Goal: Transaction & Acquisition: Purchase product/service

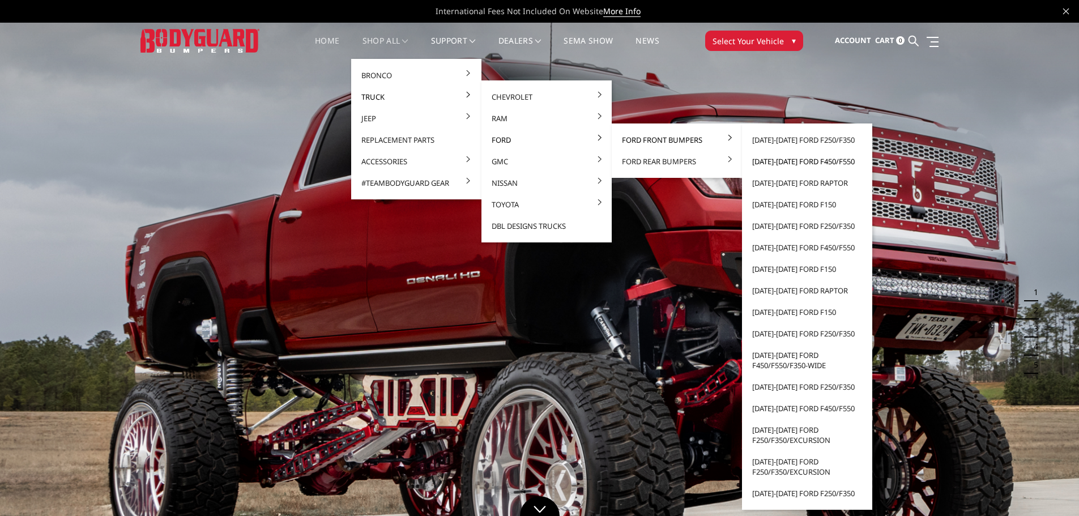
click at [791, 161] on link "[DATE]-[DATE] Ford F450/F550" at bounding box center [806, 162] width 121 height 22
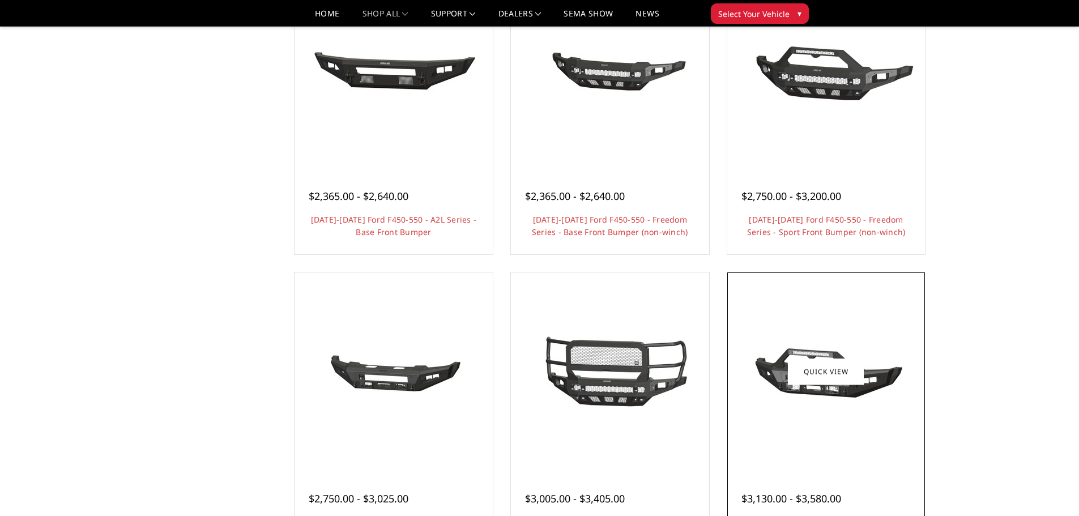
scroll to position [623, 0]
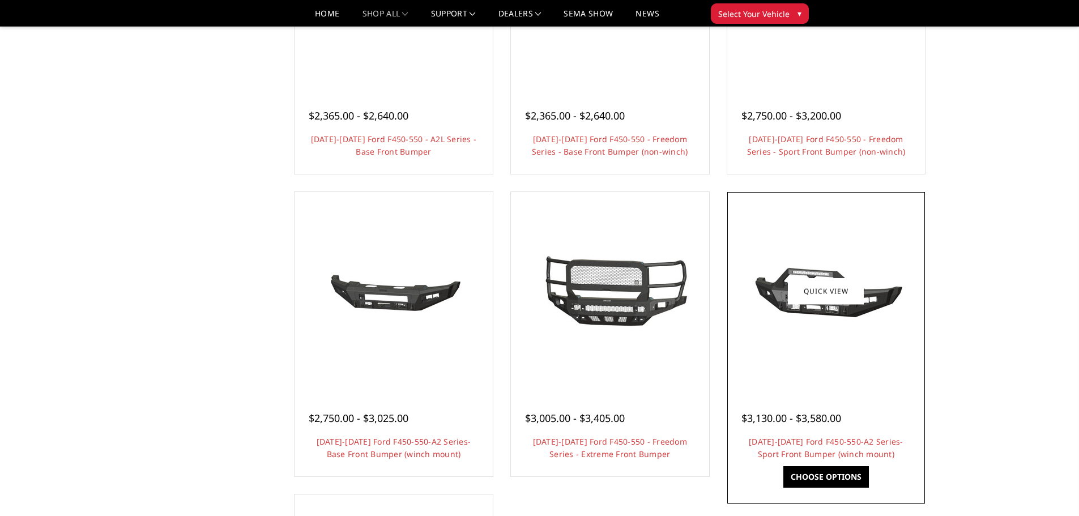
click at [868, 303] on img at bounding box center [825, 291] width 181 height 85
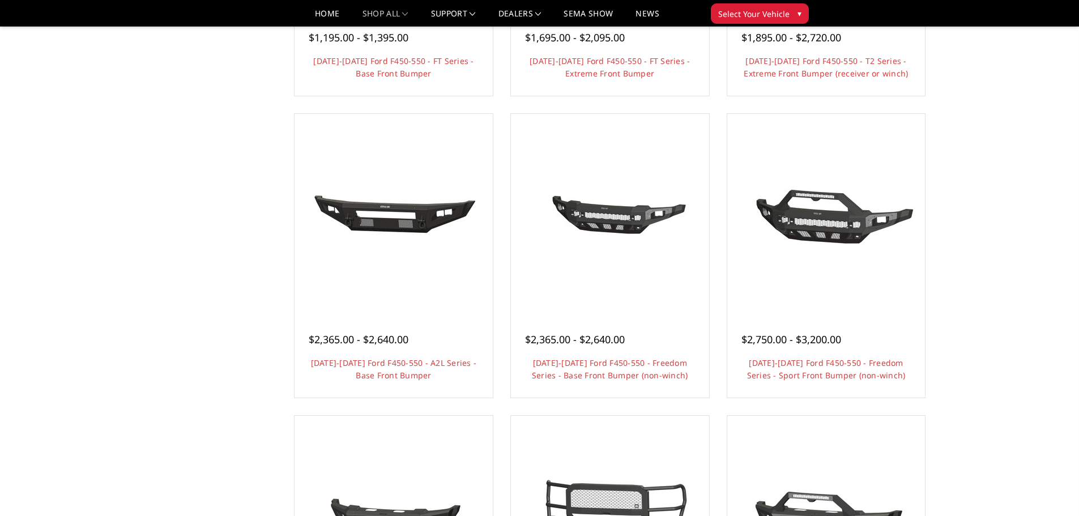
scroll to position [340, 0]
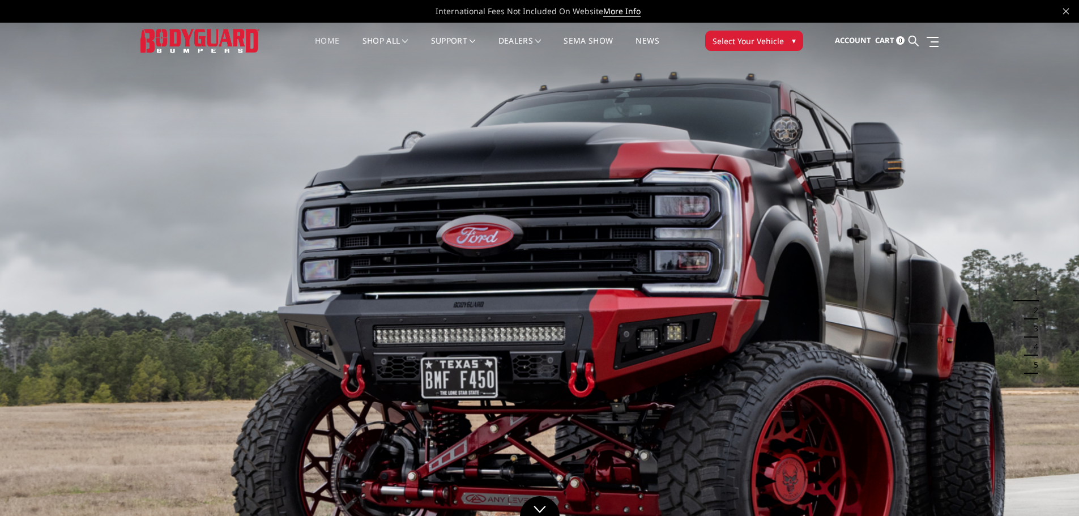
click at [1003, 255] on img at bounding box center [539, 326] width 1079 height 607
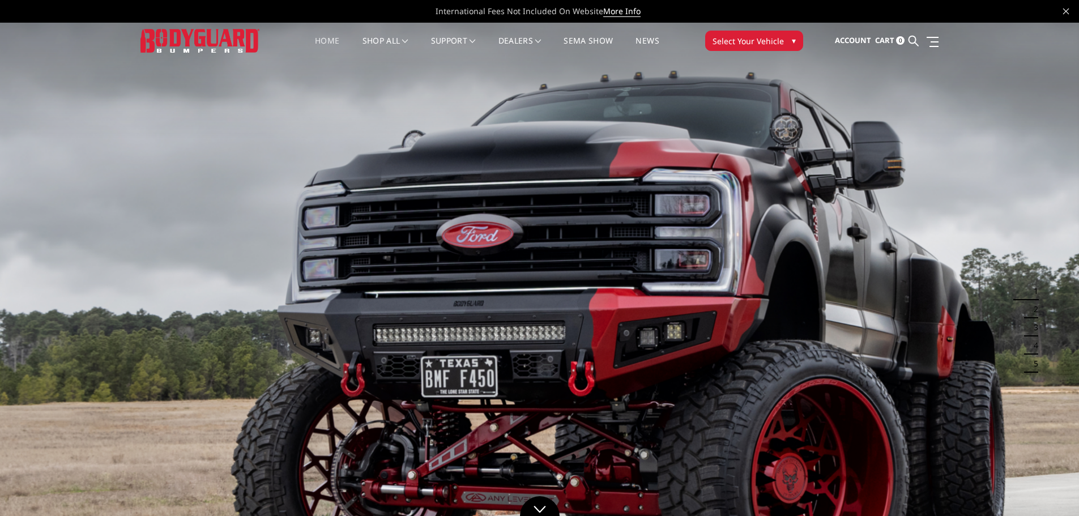
click at [750, 40] on span "Select Your Vehicle" at bounding box center [747, 41] width 71 height 12
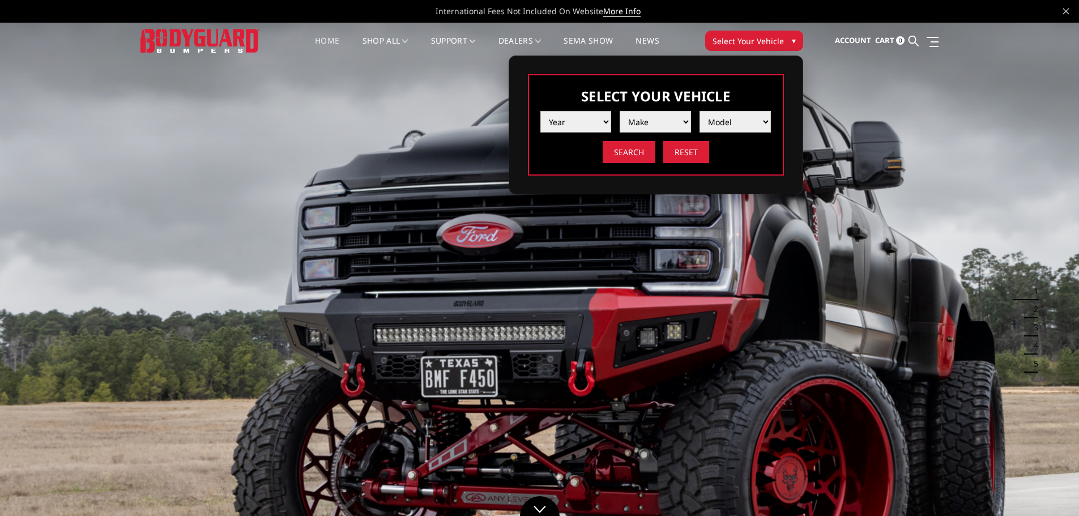
click at [571, 118] on select "Year 2025 2024 2023 2022 2021 2020 2019 2018 2017 2016 2015 2014 2013 2012 2011…" at bounding box center [575, 122] width 71 height 22
select select "yr_2025"
click at [540, 111] on select "Year 2025 2024 2023 2022 2021 2020 2019 2018 2017 2016 2015 2014 2013 2012 2011…" at bounding box center [575, 122] width 71 height 22
click at [656, 126] on select "Make Chevrolet Ford GMC Ram Toyota" at bounding box center [655, 122] width 71 height 22
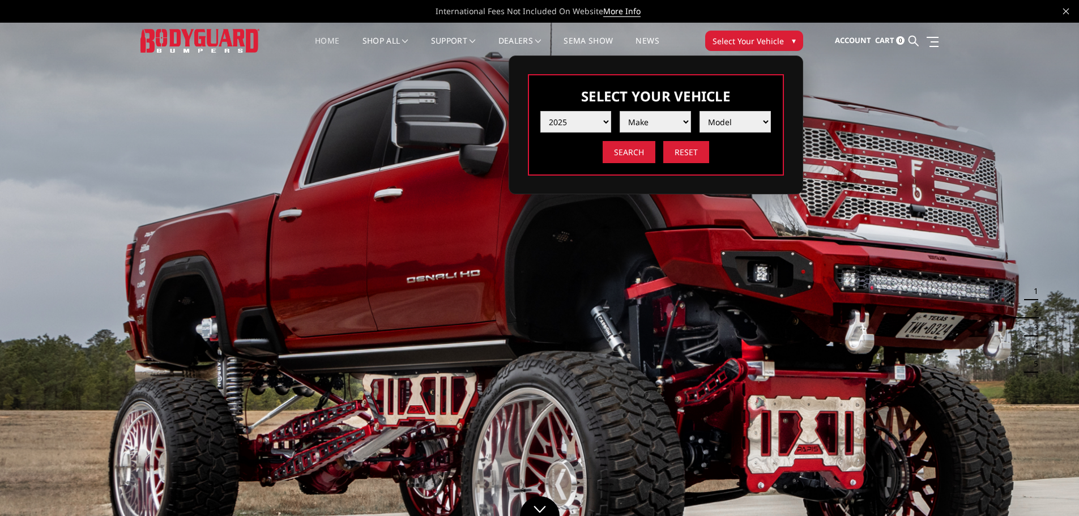
select select "mk_ford"
click at [620, 111] on select "Make Chevrolet Ford GMC Ram Toyota" at bounding box center [655, 122] width 71 height 22
click at [706, 123] on select "Model F150 F150 Raptor F250 / F350 F450 F550" at bounding box center [734, 122] width 71 height 22
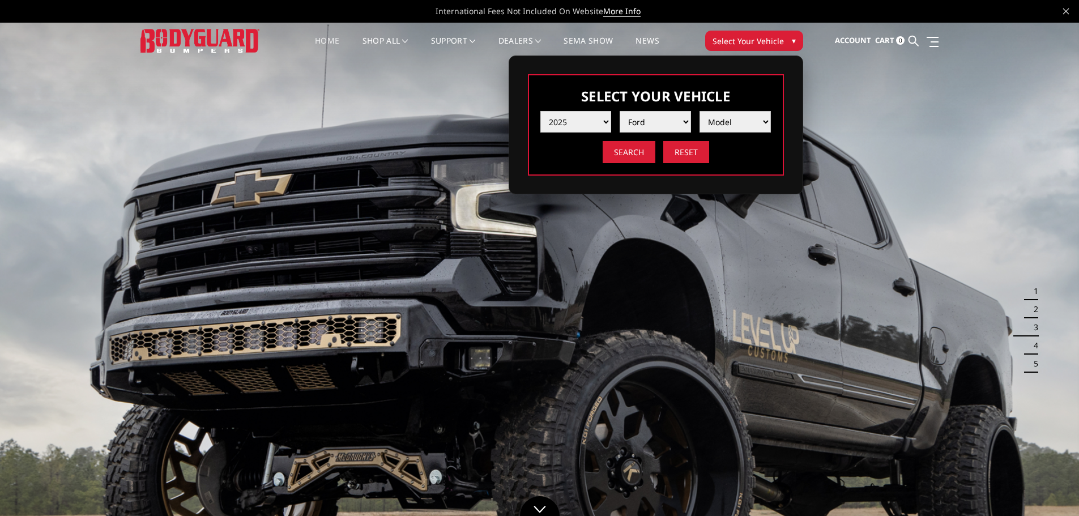
select select "md_f450"
click at [699, 111] on select "Model F150 F150 Raptor F250 / F350 F450 F550" at bounding box center [734, 122] width 71 height 22
click at [632, 155] on input "Search" at bounding box center [629, 152] width 53 height 22
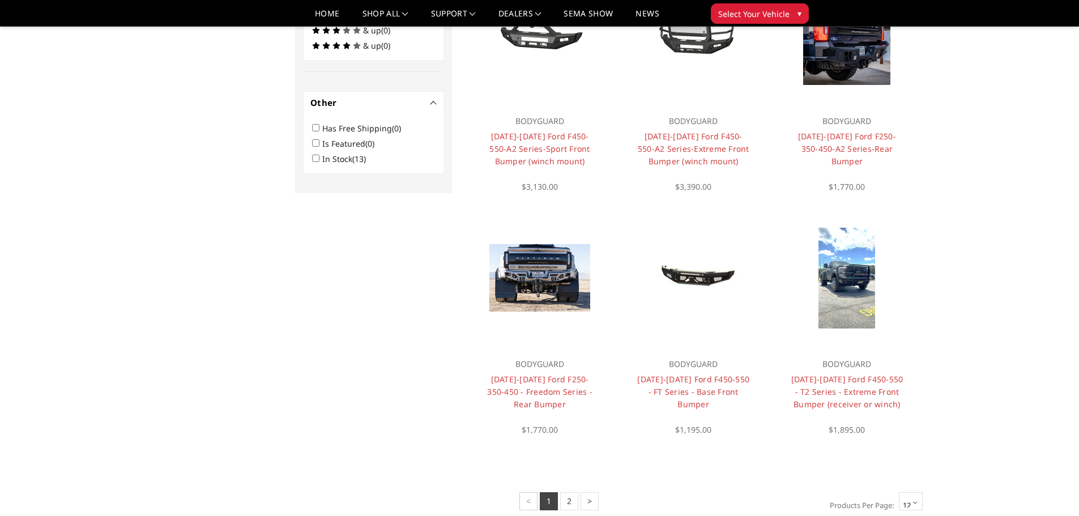
scroll to position [657, 0]
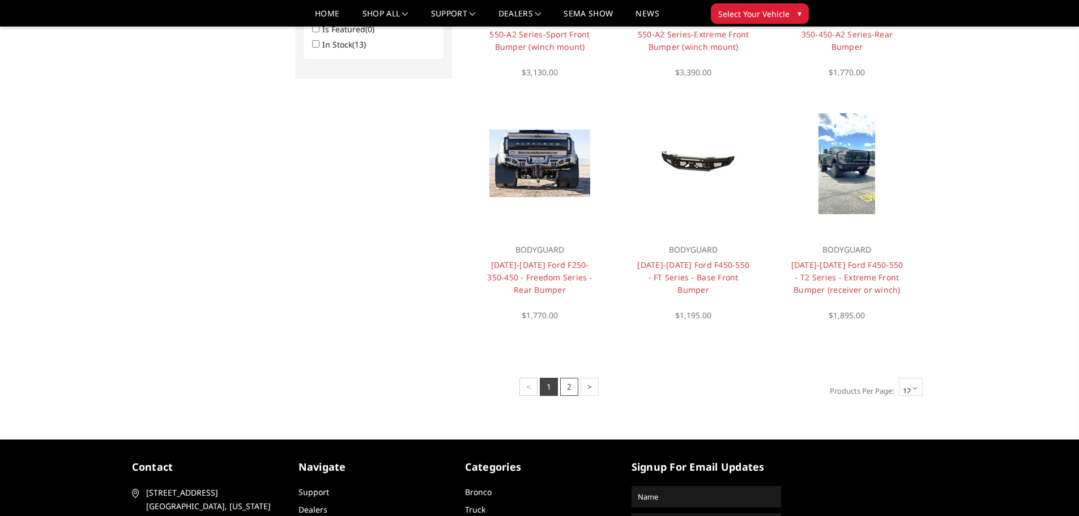
click at [572, 388] on link "2" at bounding box center [569, 387] width 18 height 18
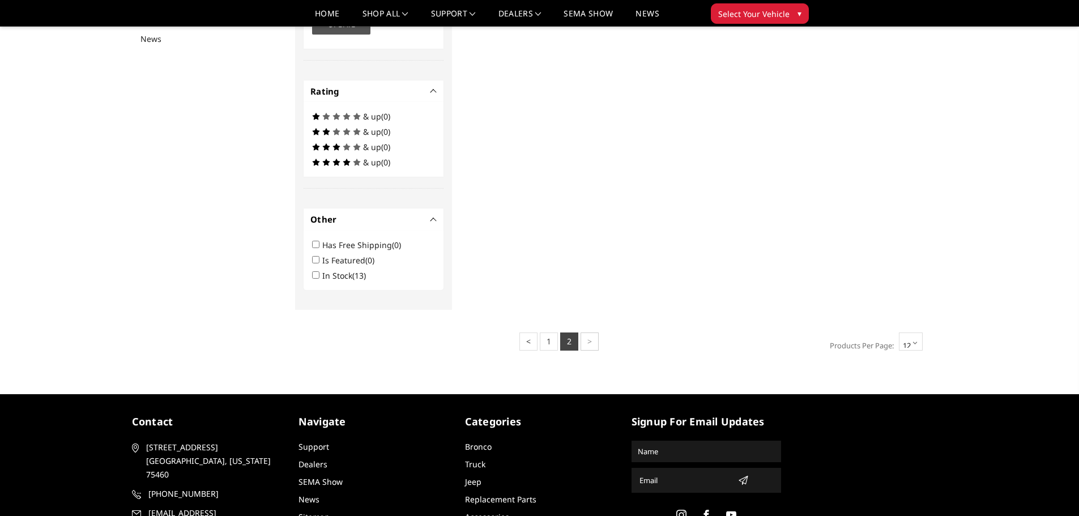
scroll to position [506, 0]
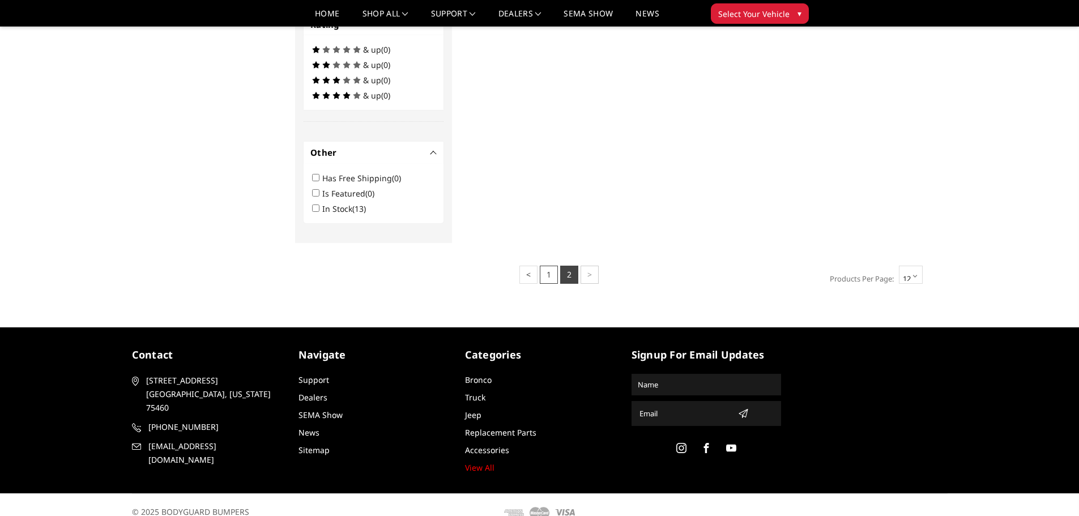
click at [554, 280] on link "1" at bounding box center [549, 275] width 18 height 18
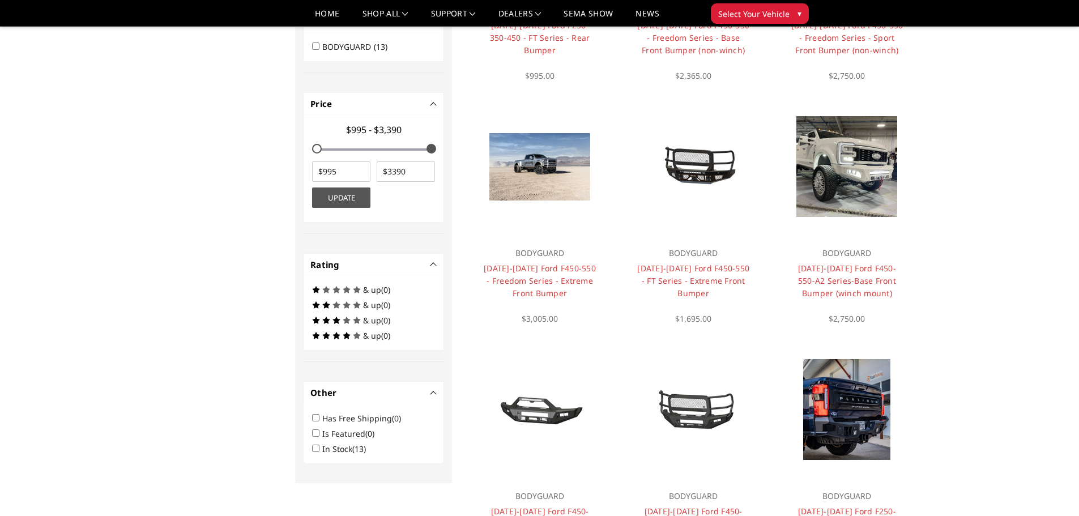
scroll to position [510, 0]
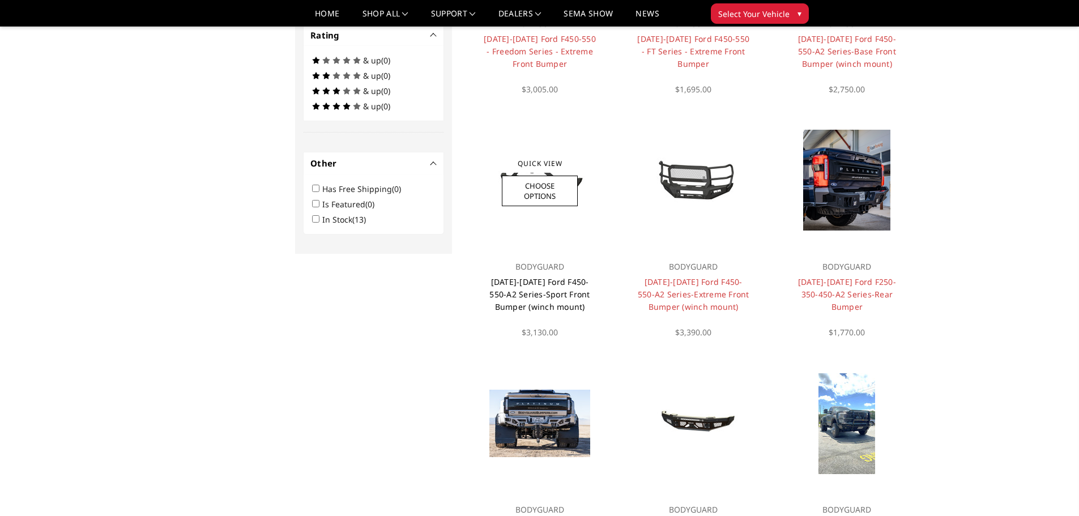
click at [526, 287] on link "[DATE]-[DATE] Ford F450-550-A2 Series-Sport Front Bumper (winch mount)" at bounding box center [539, 294] width 100 height 36
